Goal: Transaction & Acquisition: Purchase product/service

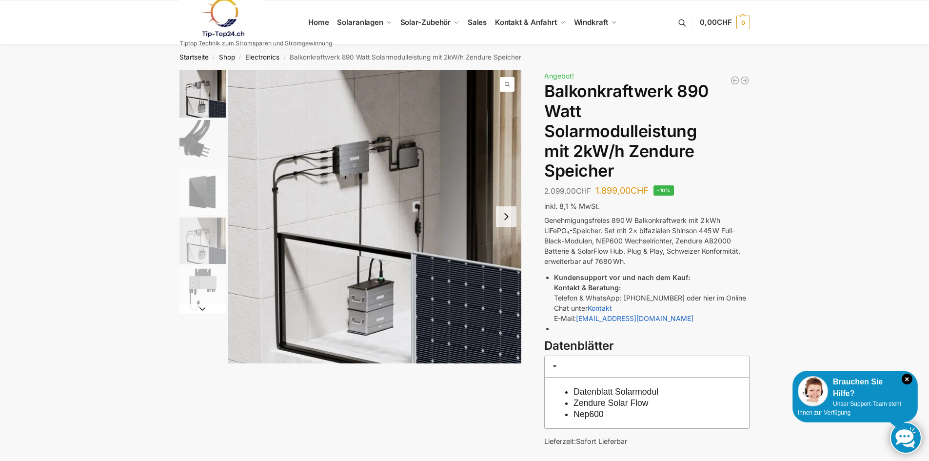
scroll to position [49, 0]
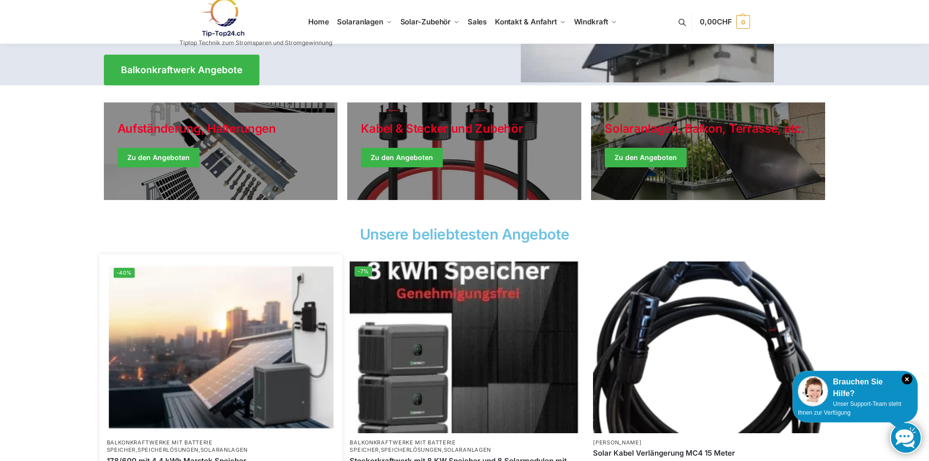
scroll to position [146, 0]
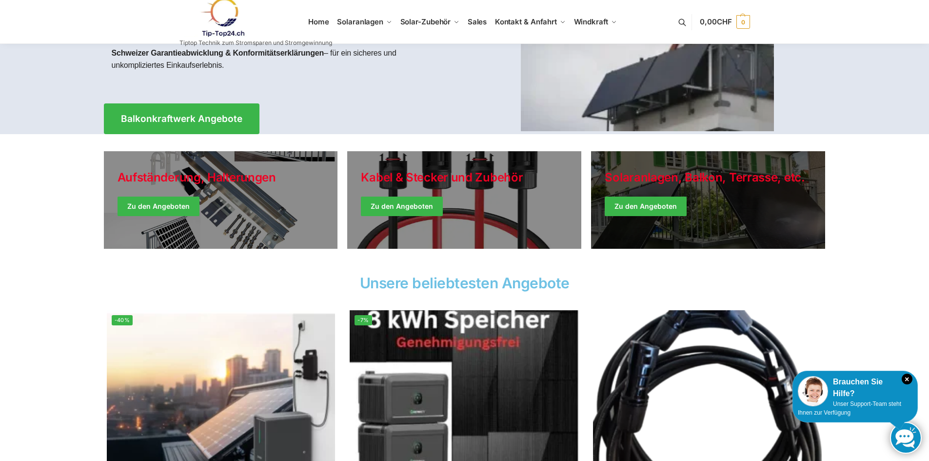
click at [646, 207] on link "Winter Jackets" at bounding box center [708, 200] width 234 height 98
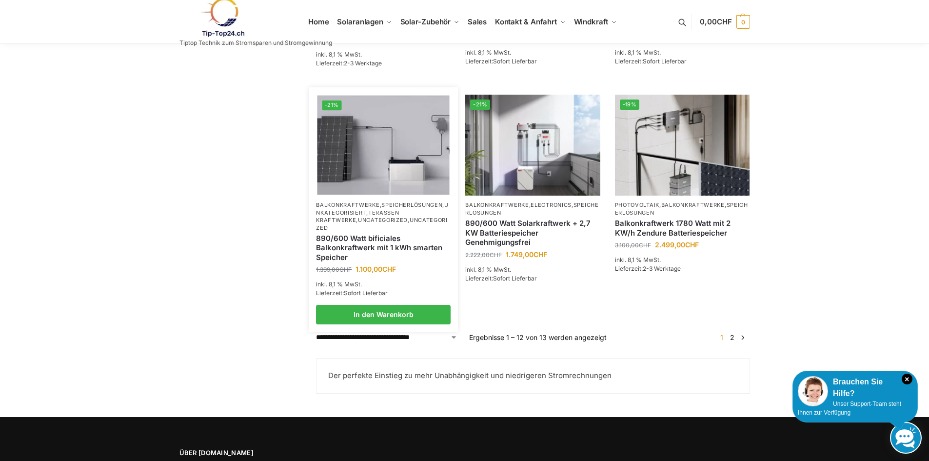
scroll to position [829, 0]
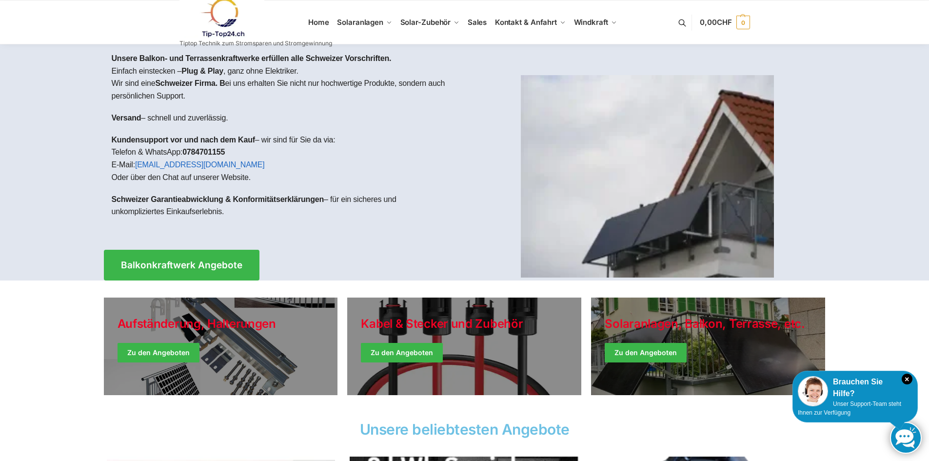
scroll to position [49, 0]
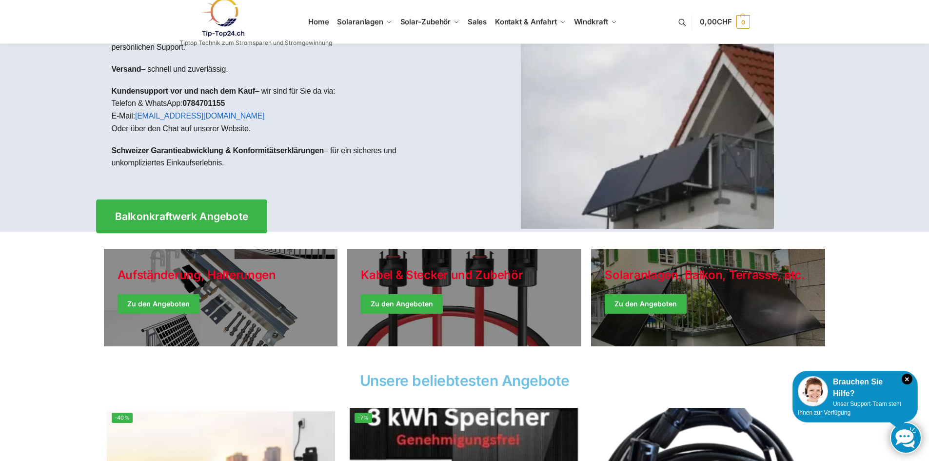
click at [236, 215] on span "Balkonkraftwerk Angebote" at bounding box center [182, 216] width 134 height 10
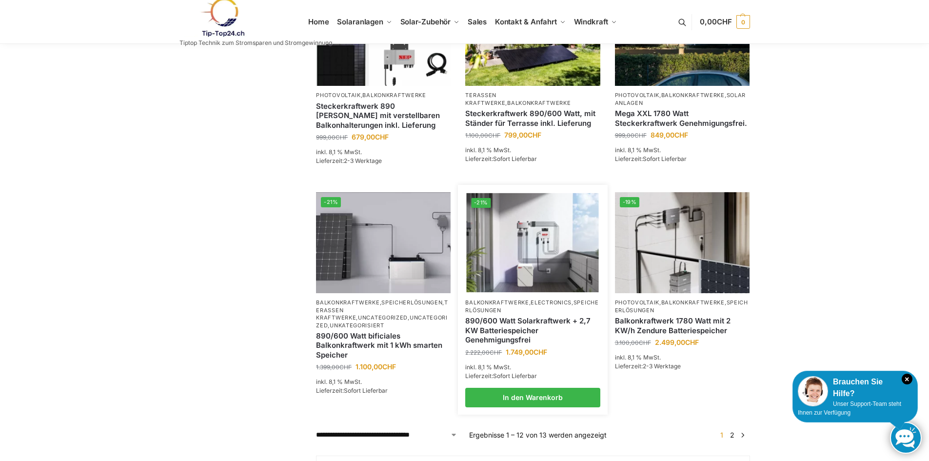
scroll to position [732, 0]
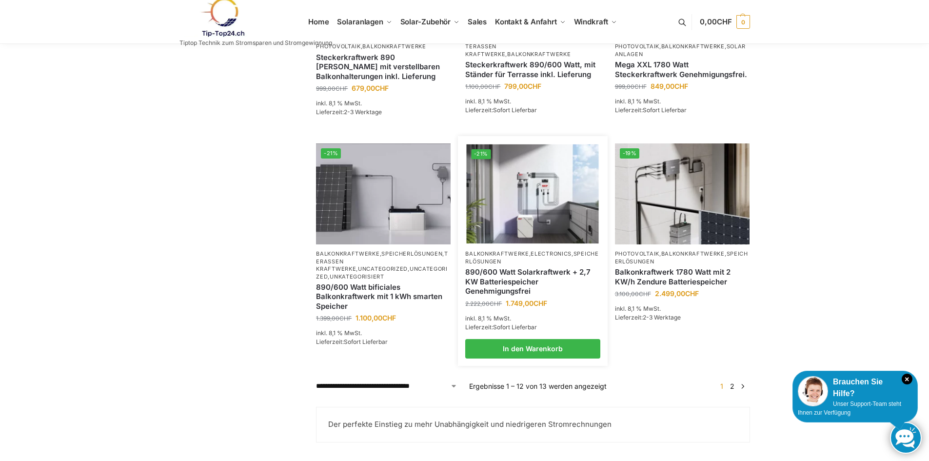
click at [507, 278] on div "890/600 Watt Solarkraftwerk + 2,7 KW Batteriespeicher Genehmigungsfrei" at bounding box center [532, 281] width 135 height 33
click at [519, 232] on img at bounding box center [533, 193] width 132 height 99
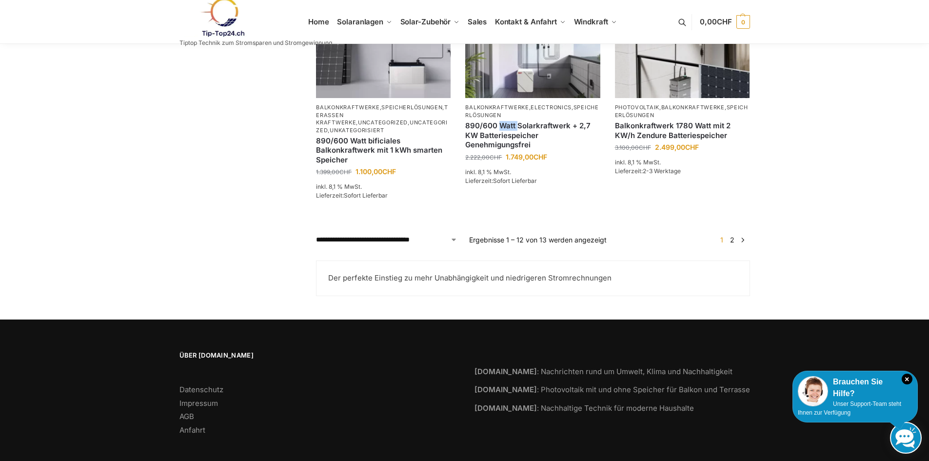
scroll to position [829, 0]
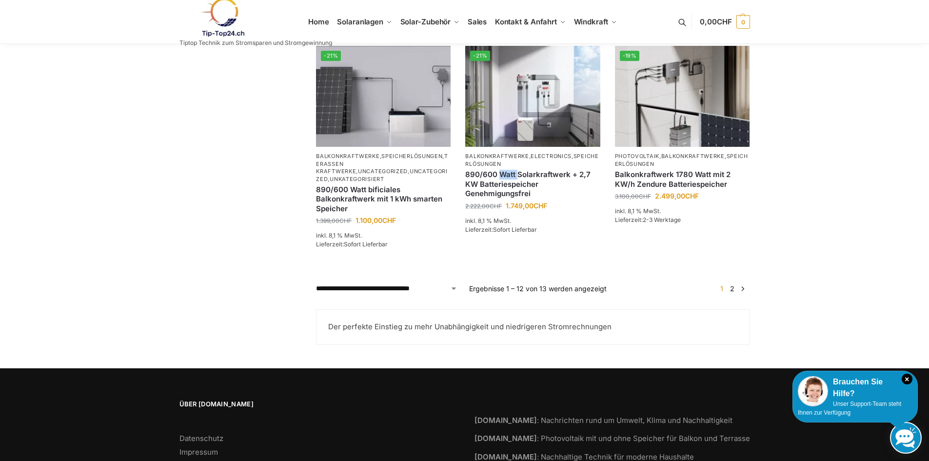
click at [742, 293] on link "→" at bounding box center [742, 288] width 7 height 10
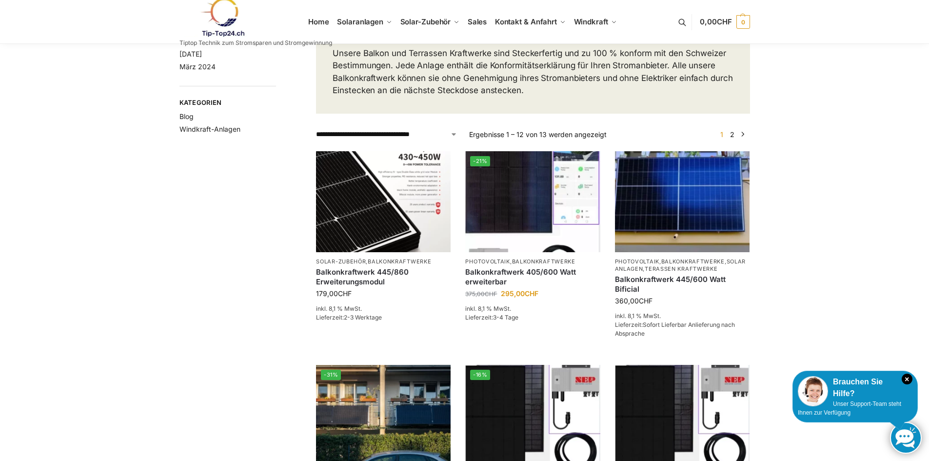
scroll to position [0, 0]
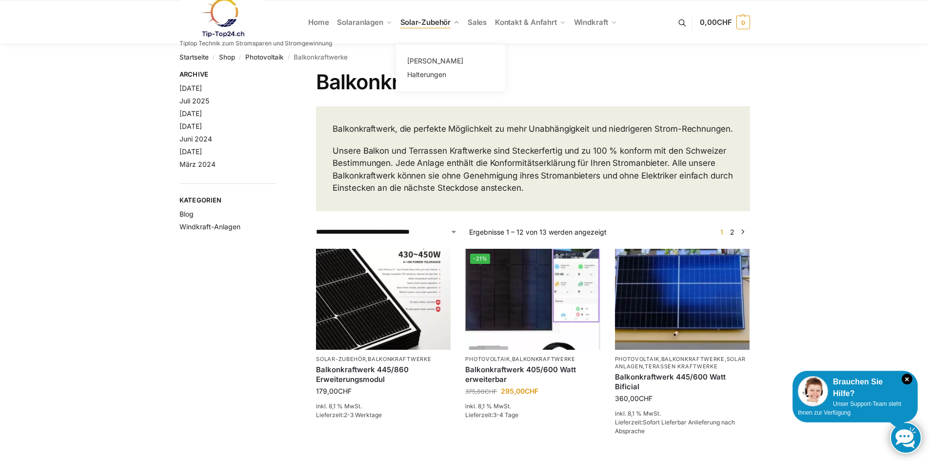
click at [425, 25] on span "Solar-Zubehör" at bounding box center [425, 22] width 51 height 9
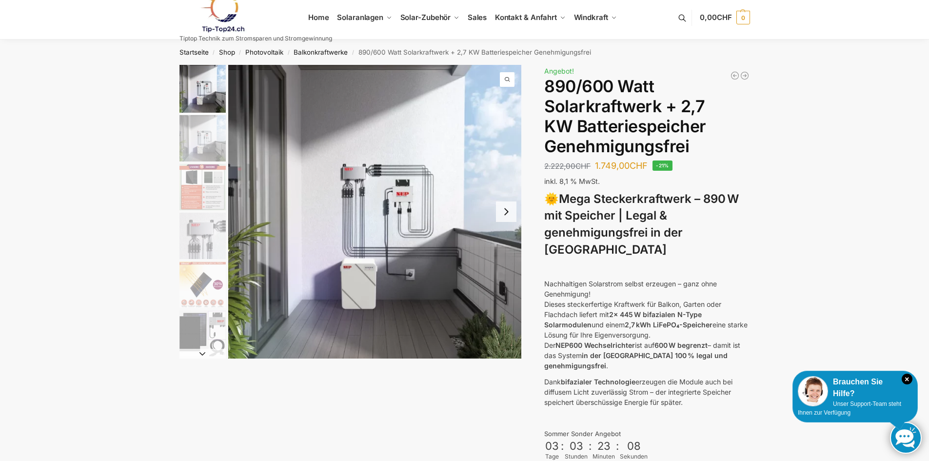
scroll to position [54, 0]
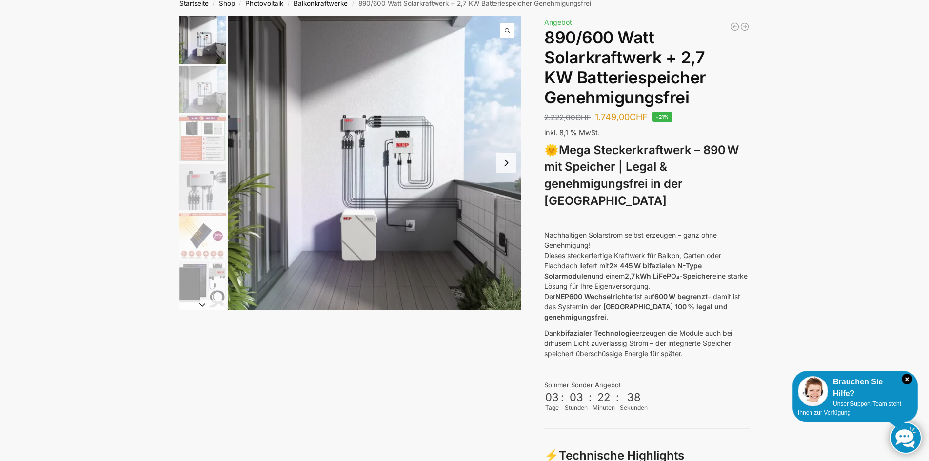
click at [506, 167] on button "Next slide" at bounding box center [506, 163] width 20 height 20
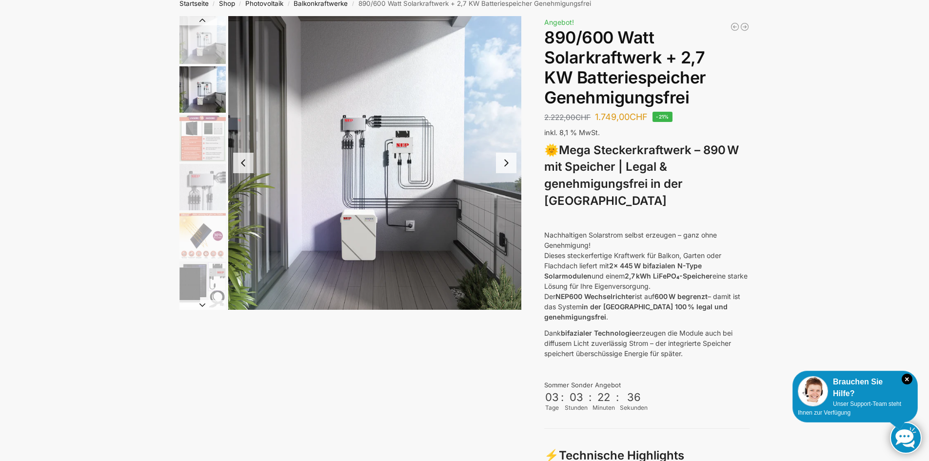
click at [506, 167] on button "Next slide" at bounding box center [506, 163] width 20 height 20
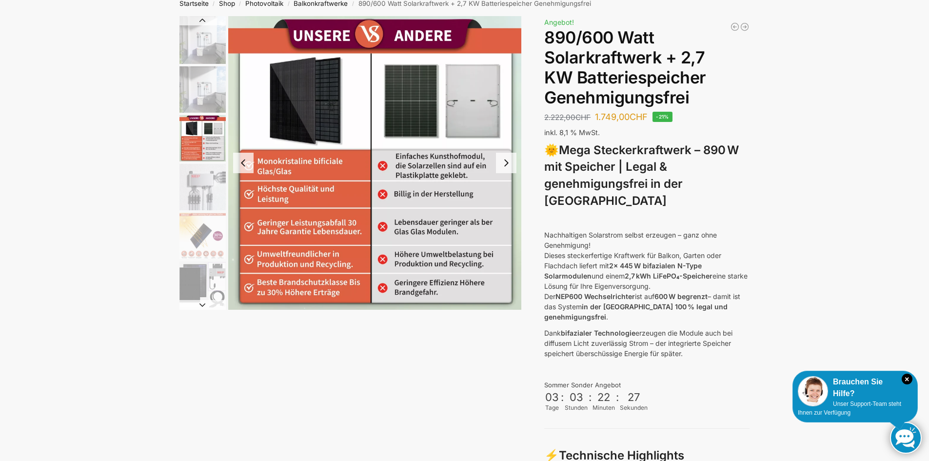
click at [506, 167] on button "Next slide" at bounding box center [506, 163] width 20 height 20
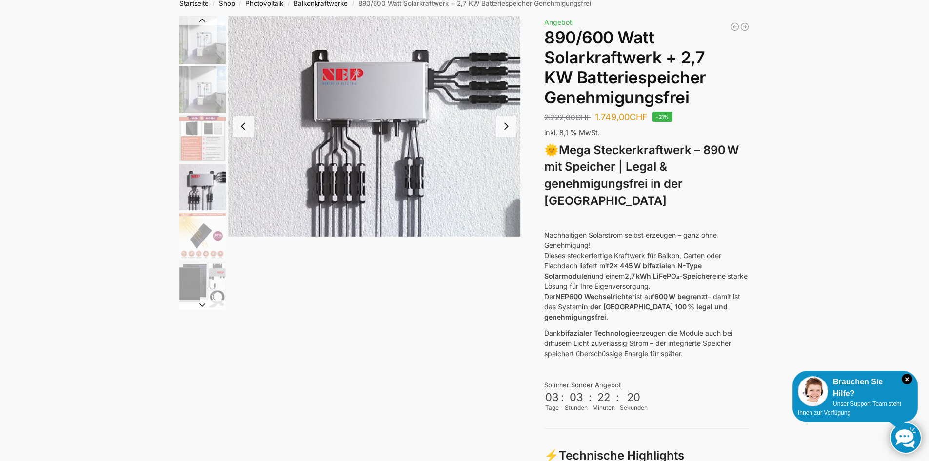
click at [506, 167] on img "4 / 12" at bounding box center [375, 126] width 294 height 220
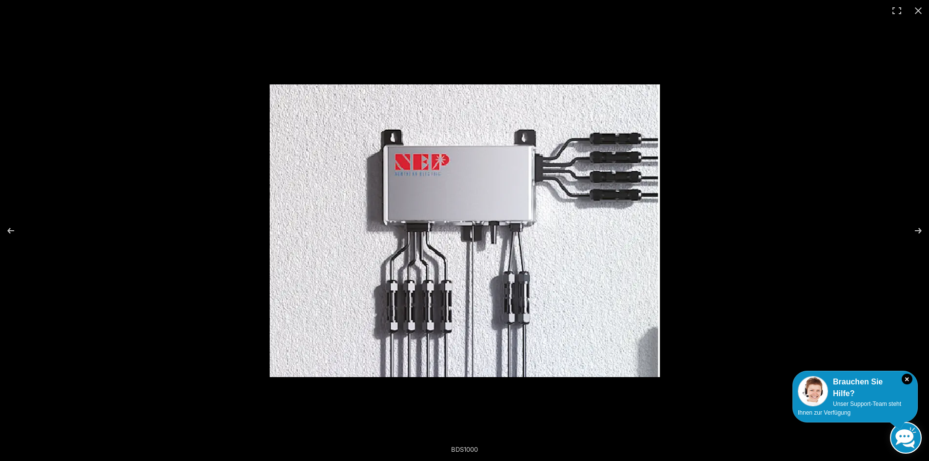
click at [506, 167] on img at bounding box center [465, 230] width 390 height 293
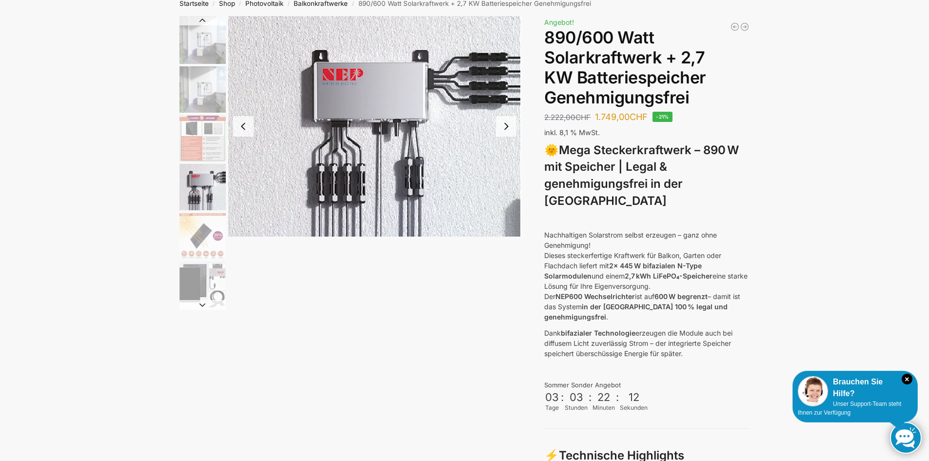
click at [502, 130] on button "Next slide" at bounding box center [506, 126] width 20 height 20
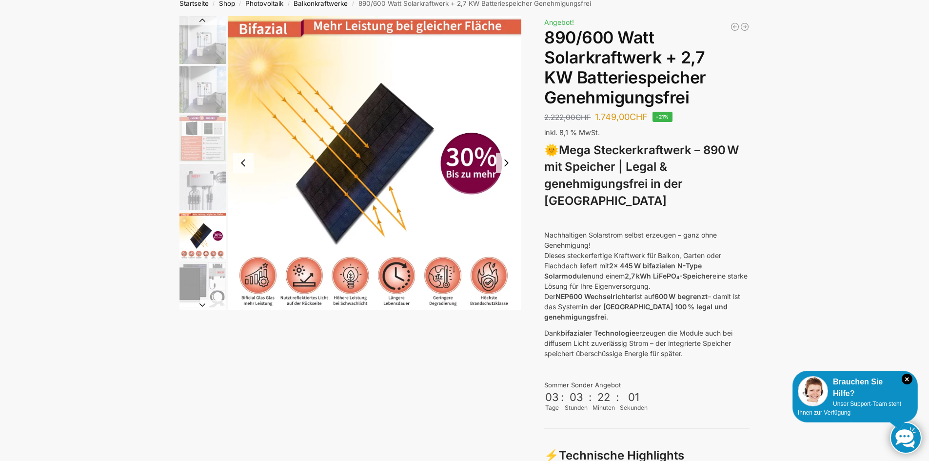
click at [506, 164] on button "Next slide" at bounding box center [506, 163] width 20 height 20
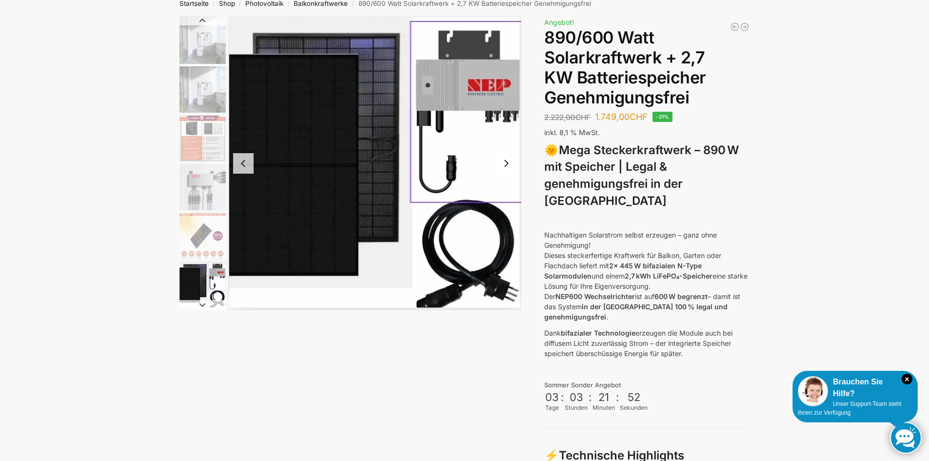
click at [506, 163] on button "Next slide" at bounding box center [506, 163] width 20 height 20
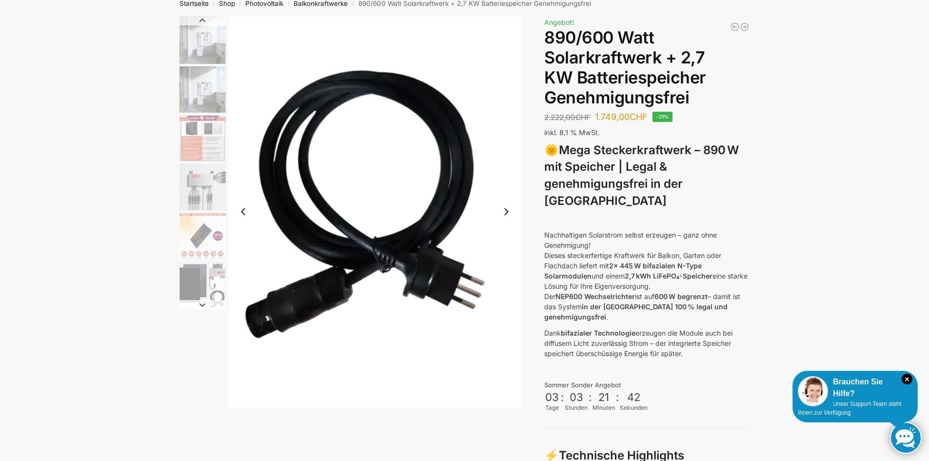
click at [509, 214] on button "Next slide" at bounding box center [506, 211] width 20 height 20
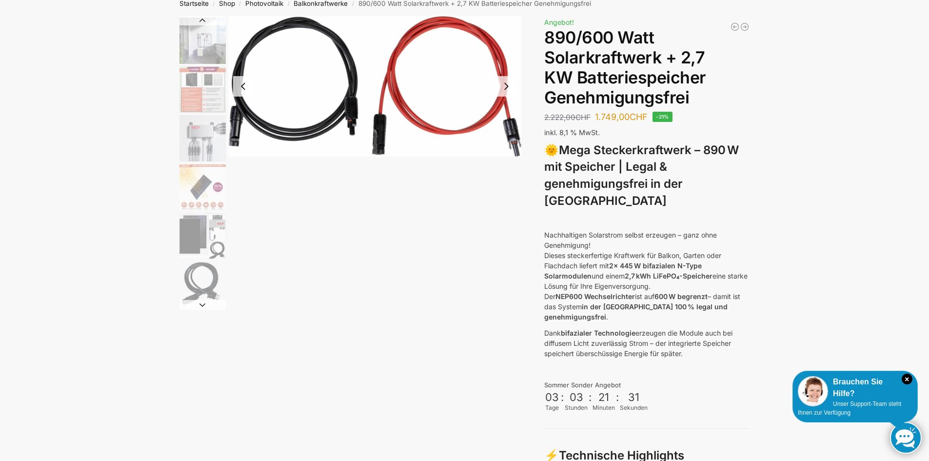
click at [501, 96] on button "Next slide" at bounding box center [506, 86] width 20 height 20
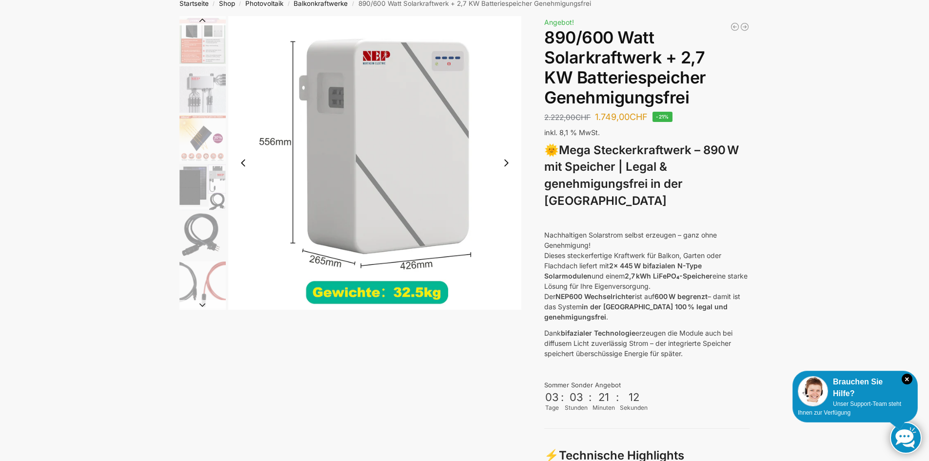
click at [504, 163] on button "Next slide" at bounding box center [506, 163] width 20 height 20
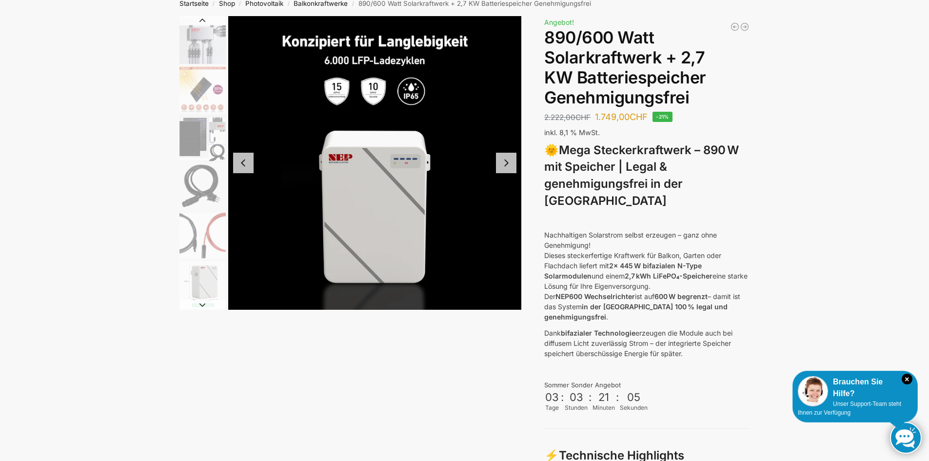
click at [504, 163] on button "Next slide" at bounding box center [506, 163] width 20 height 20
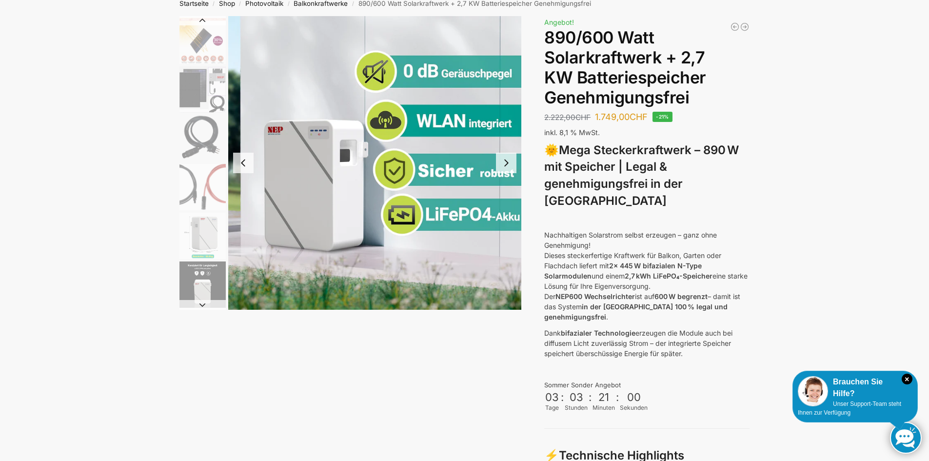
click at [504, 163] on button "Next slide" at bounding box center [506, 163] width 20 height 20
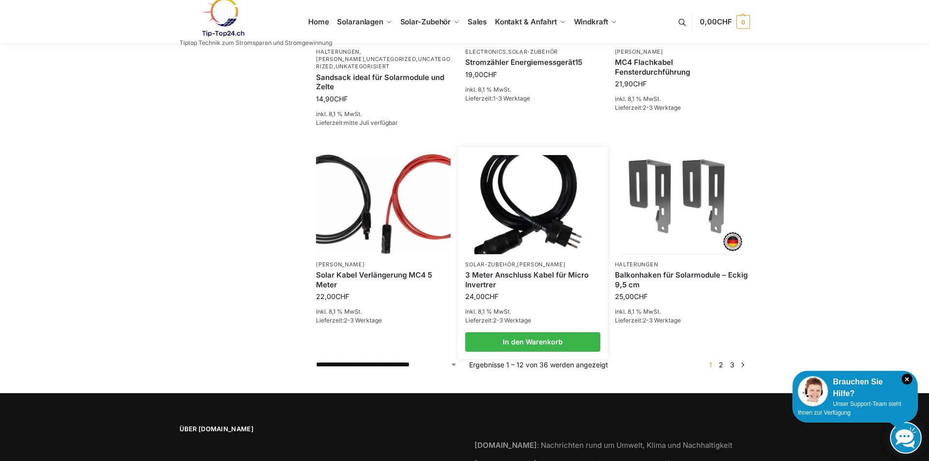
scroll to position [717, 0]
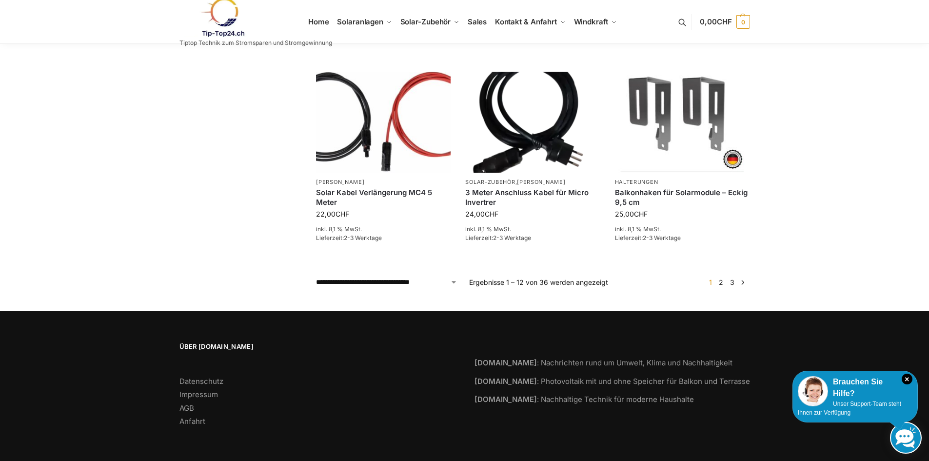
click at [741, 283] on link "→" at bounding box center [742, 282] width 7 height 10
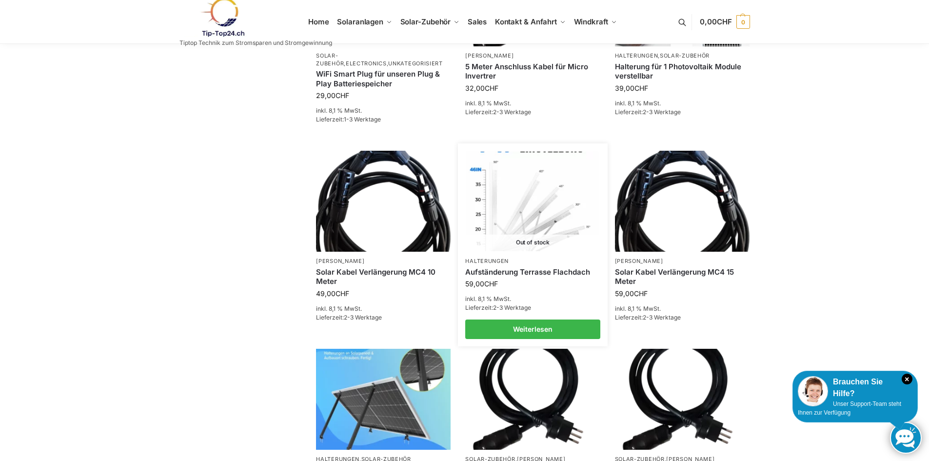
scroll to position [341, 0]
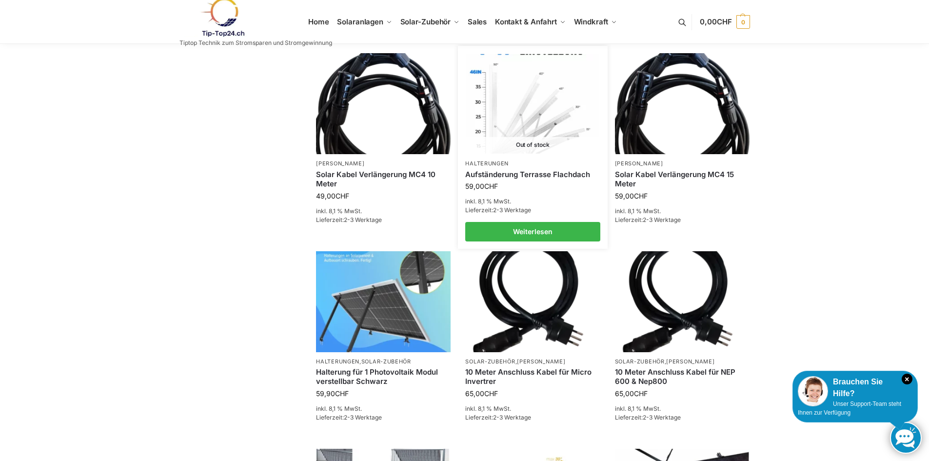
click at [520, 143] on img at bounding box center [533, 103] width 132 height 99
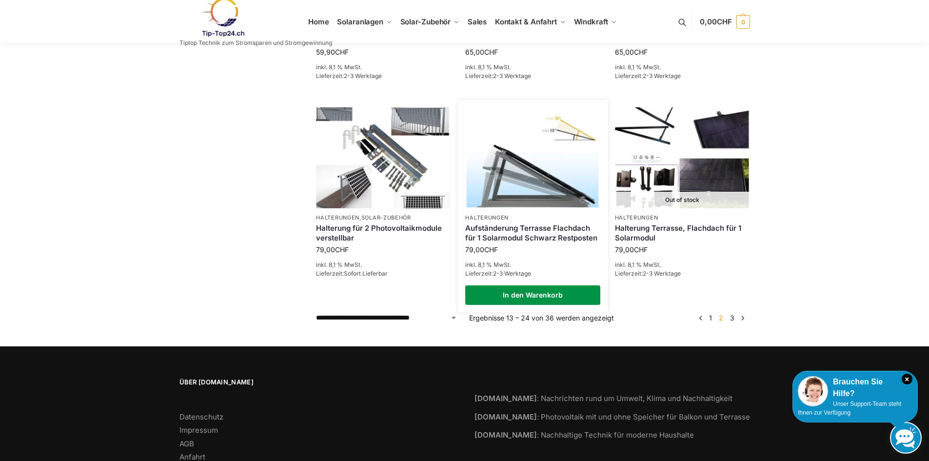
scroll to position [718, 0]
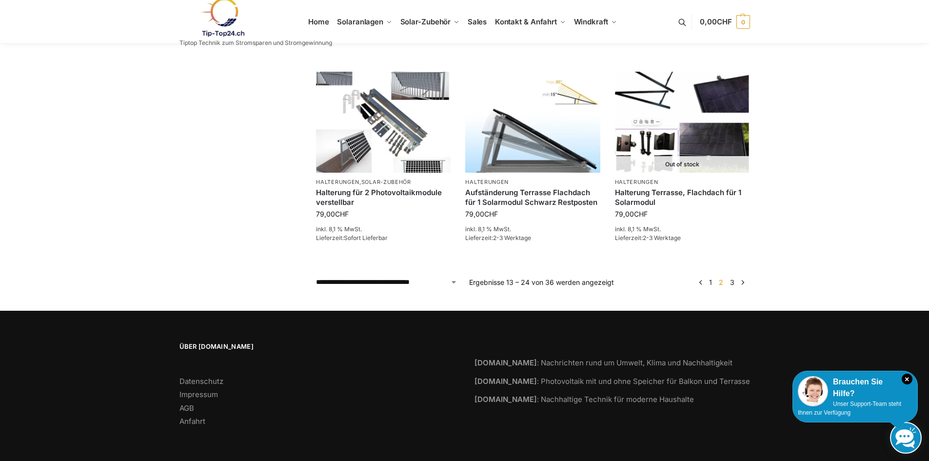
click at [744, 283] on link "→" at bounding box center [742, 282] width 7 height 10
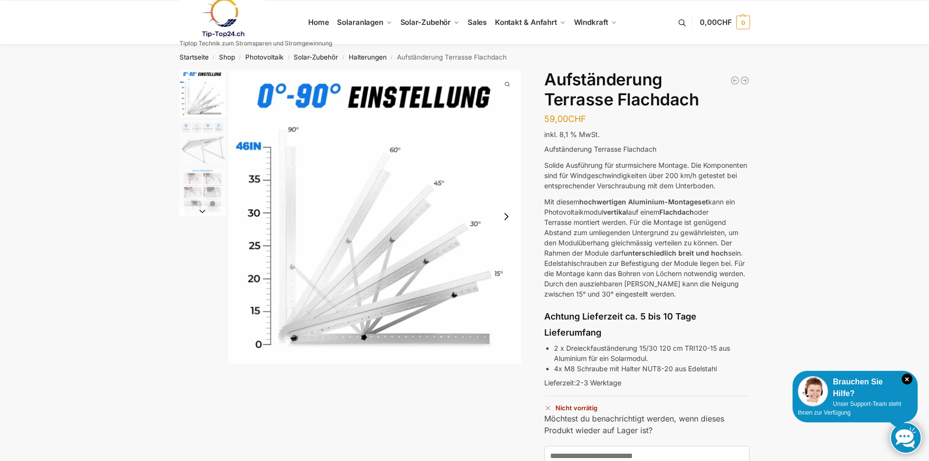
scroll to position [49, 0]
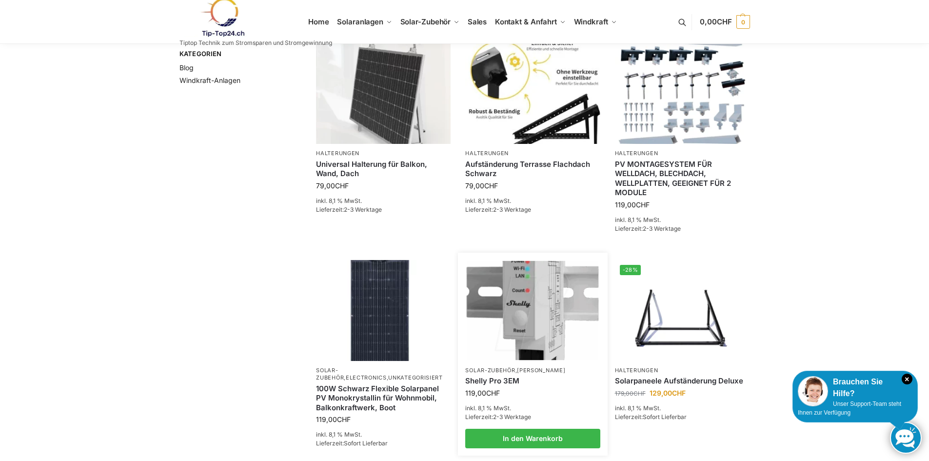
scroll to position [195, 0]
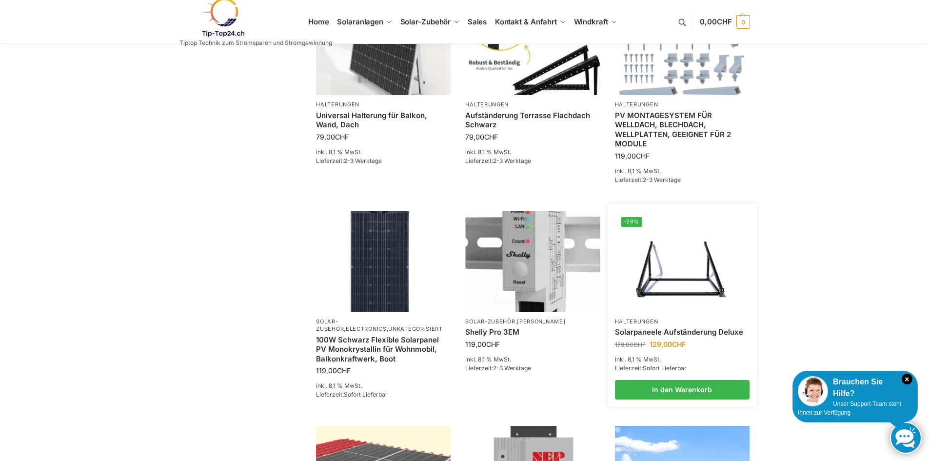
click at [637, 300] on img at bounding box center [682, 261] width 132 height 99
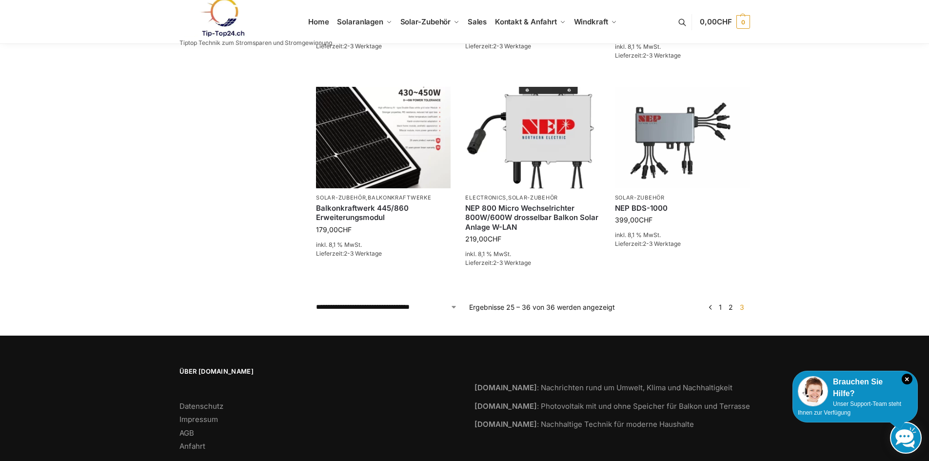
scroll to position [756, 0]
